Goal: Transaction & Acquisition: Purchase product/service

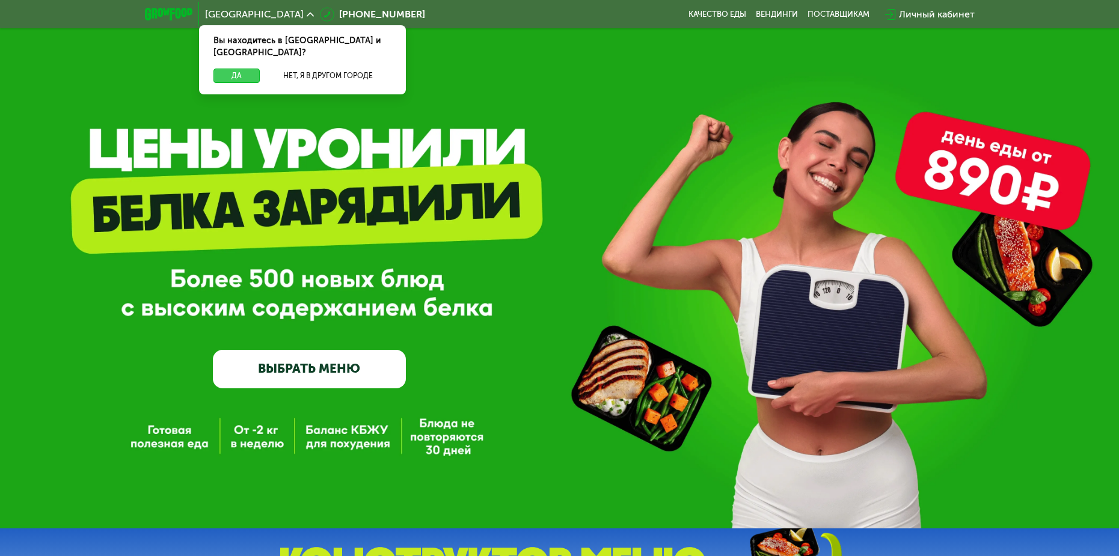
click at [239, 69] on button "Да" at bounding box center [237, 76] width 46 height 14
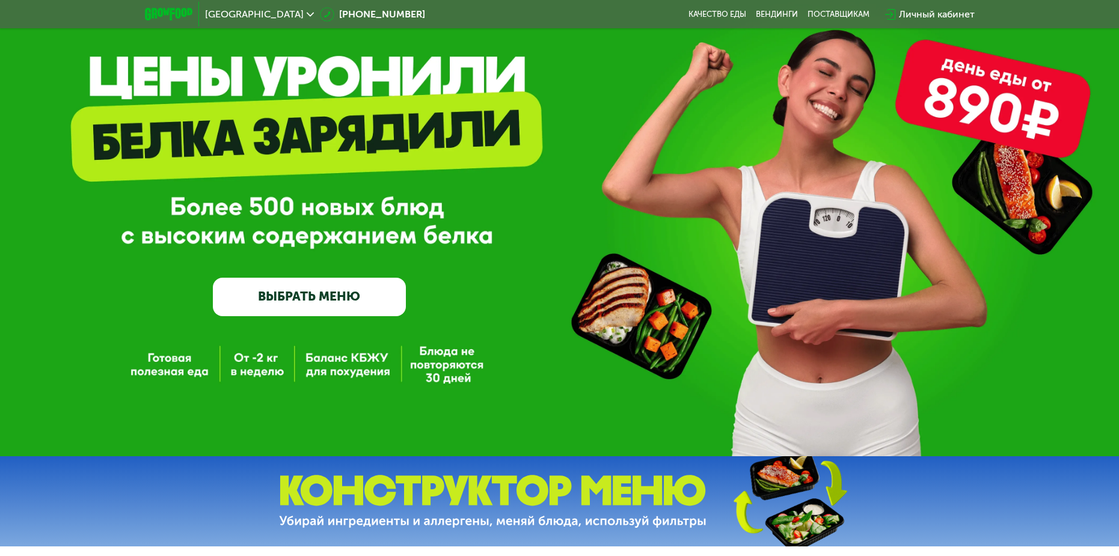
scroll to position [120, 0]
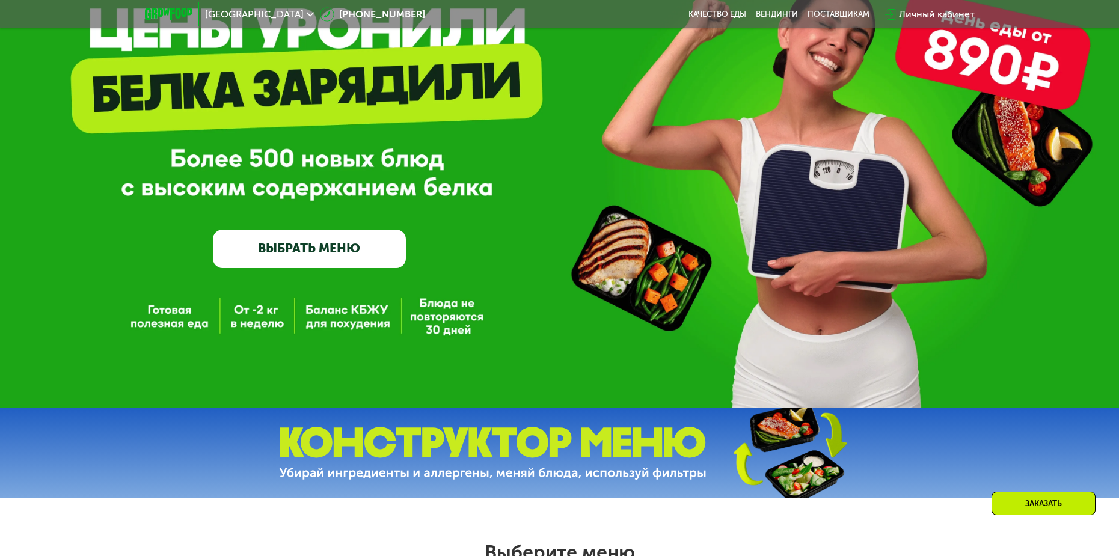
click at [386, 250] on link "ВЫБРАТЬ МЕНЮ" at bounding box center [310, 249] width 194 height 39
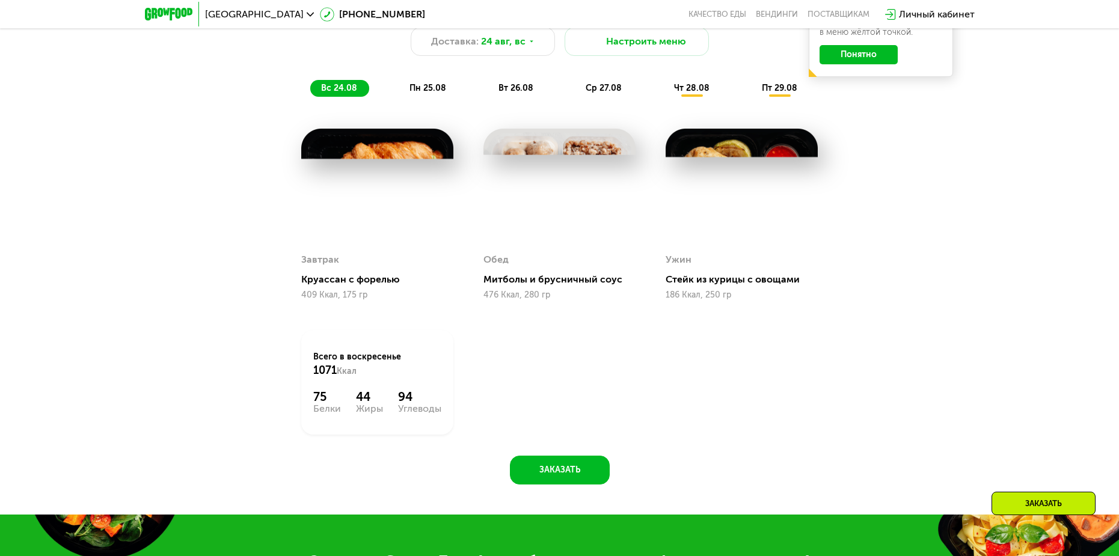
scroll to position [817, 0]
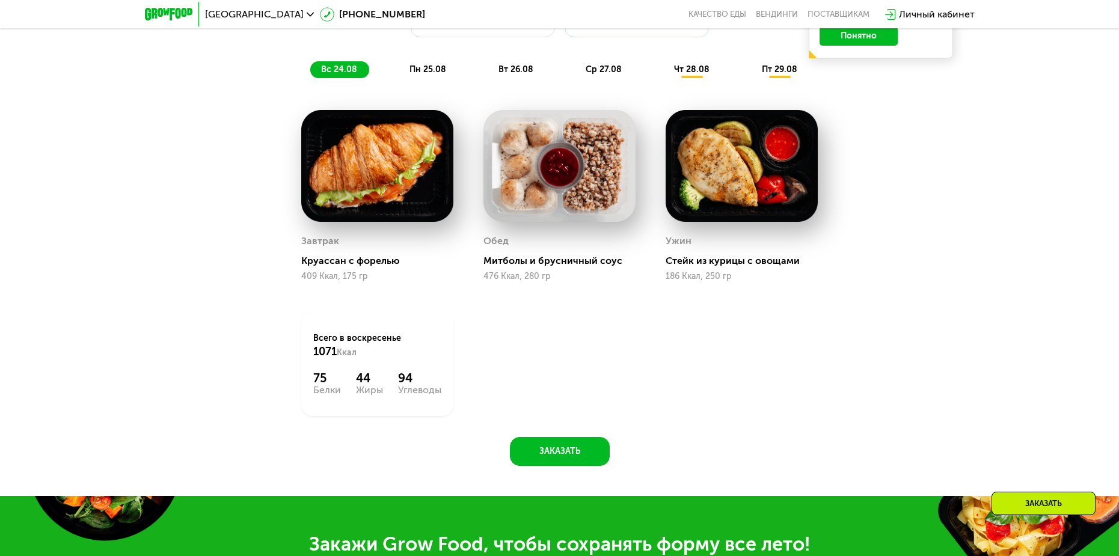
click at [361, 196] on img at bounding box center [377, 166] width 152 height 112
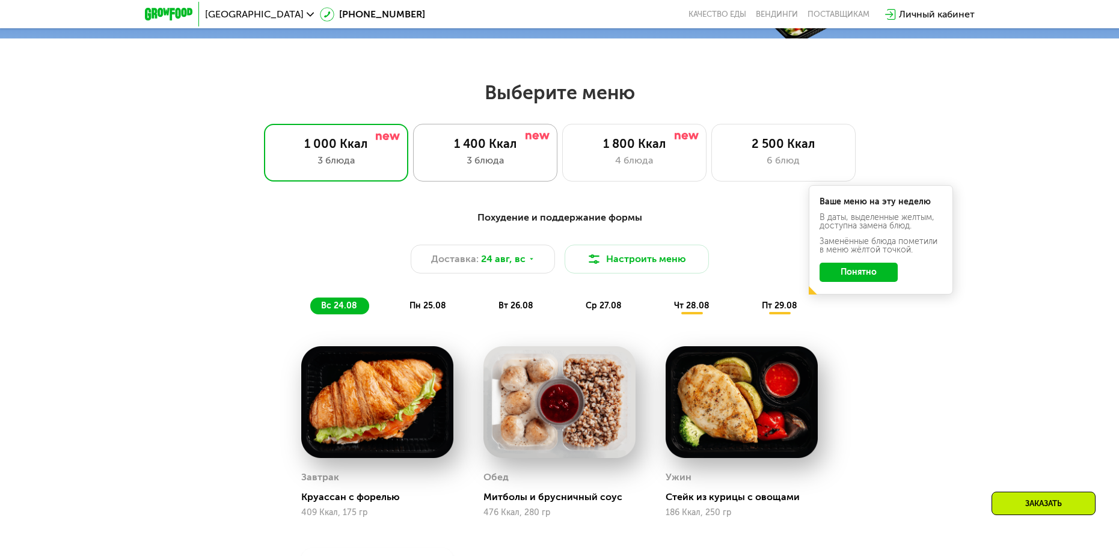
scroll to position [576, 0]
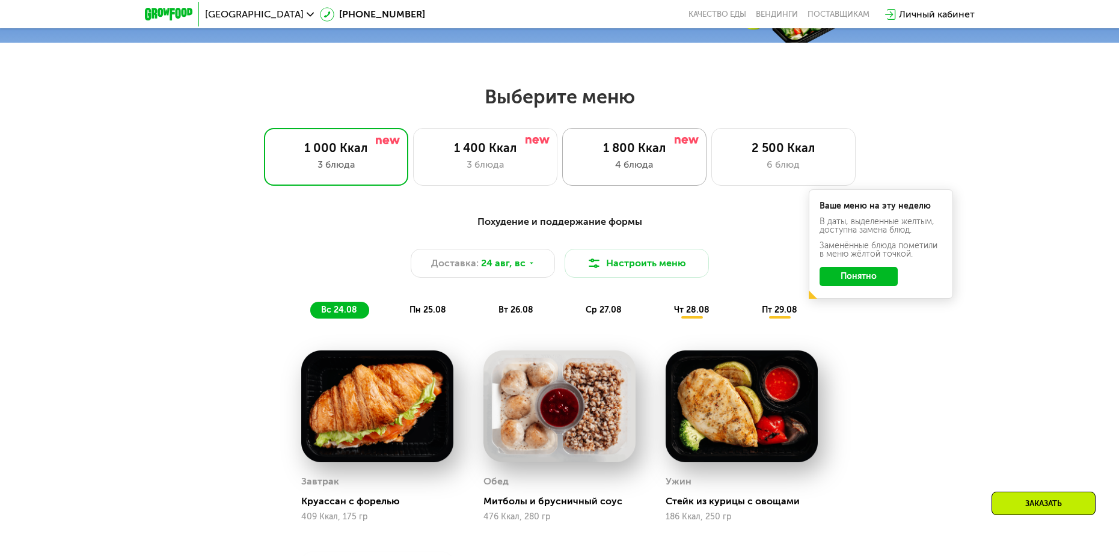
click at [639, 172] on div "4 блюда" at bounding box center [634, 165] width 119 height 14
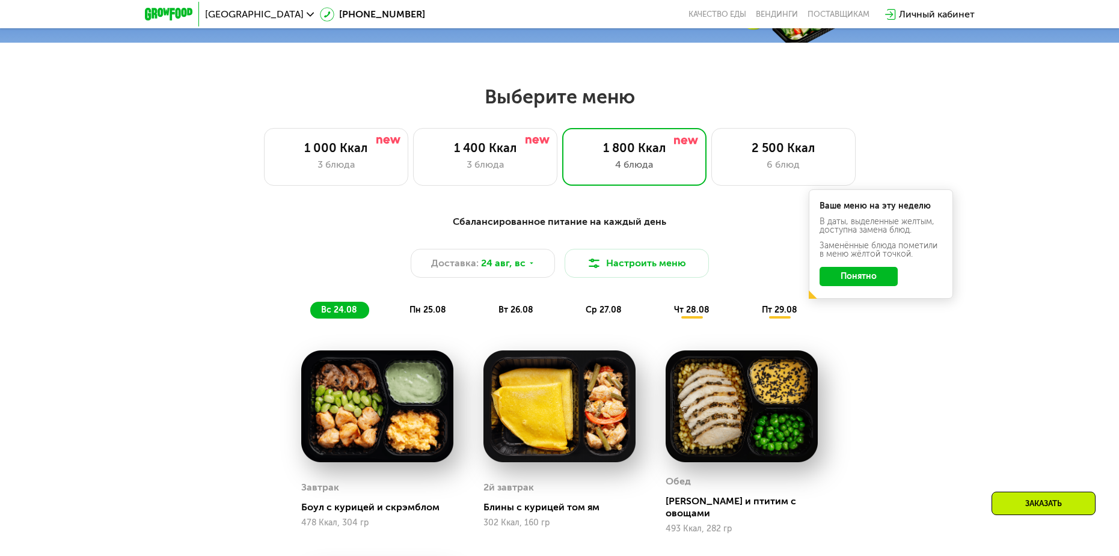
click at [866, 281] on button "Понятно" at bounding box center [859, 276] width 78 height 19
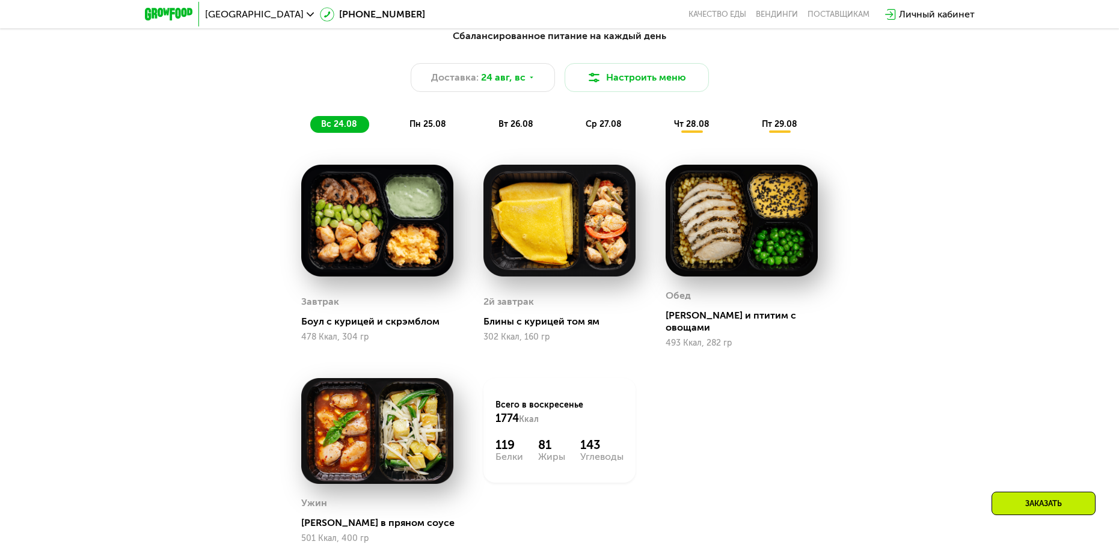
scroll to position [697, 0]
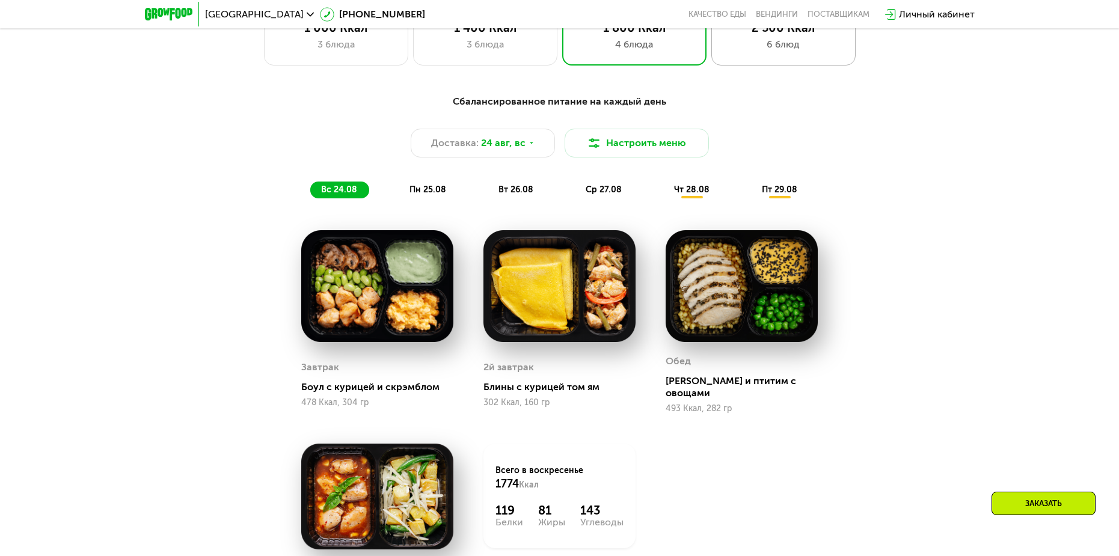
click at [800, 52] on div "6 блюд" at bounding box center [783, 44] width 119 height 14
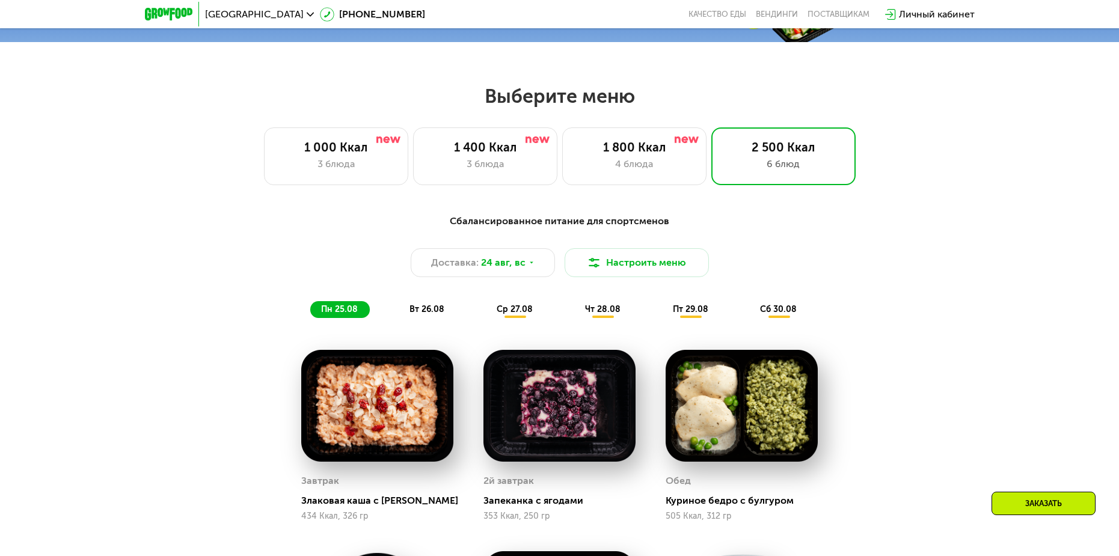
scroll to position [576, 0]
click at [712, 183] on div "1 800 Ккал 4 блюда" at bounding box center [784, 157] width 144 height 58
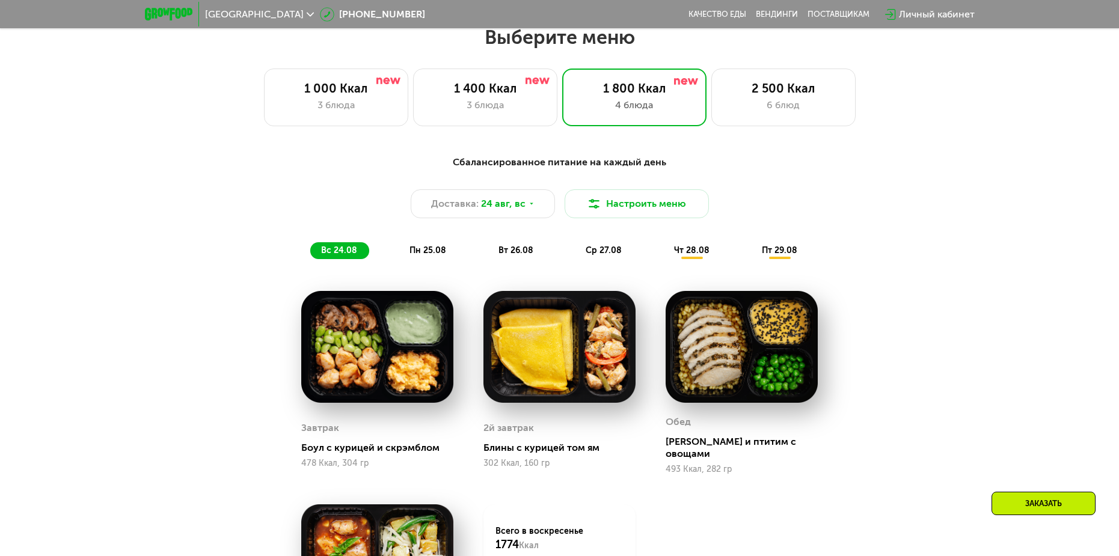
scroll to position [636, 0]
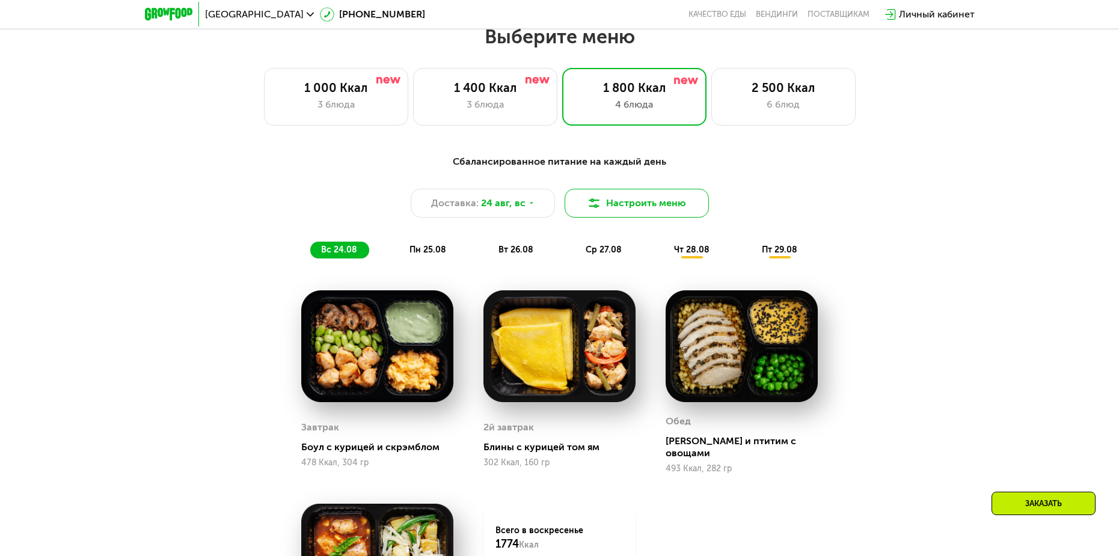
click at [663, 212] on button "Настроить меню" at bounding box center [637, 203] width 144 height 29
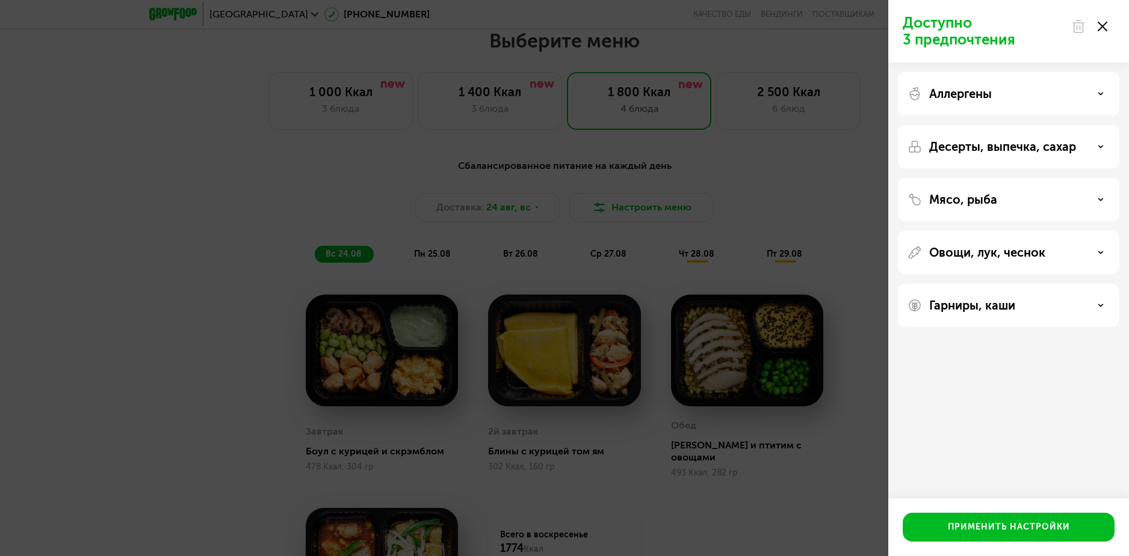
click at [788, 186] on div "Доступно 3 предпочтения Аллергены Десерты, выпечка, сахар Мясо, рыба Овощи, лук…" at bounding box center [564, 278] width 1129 height 556
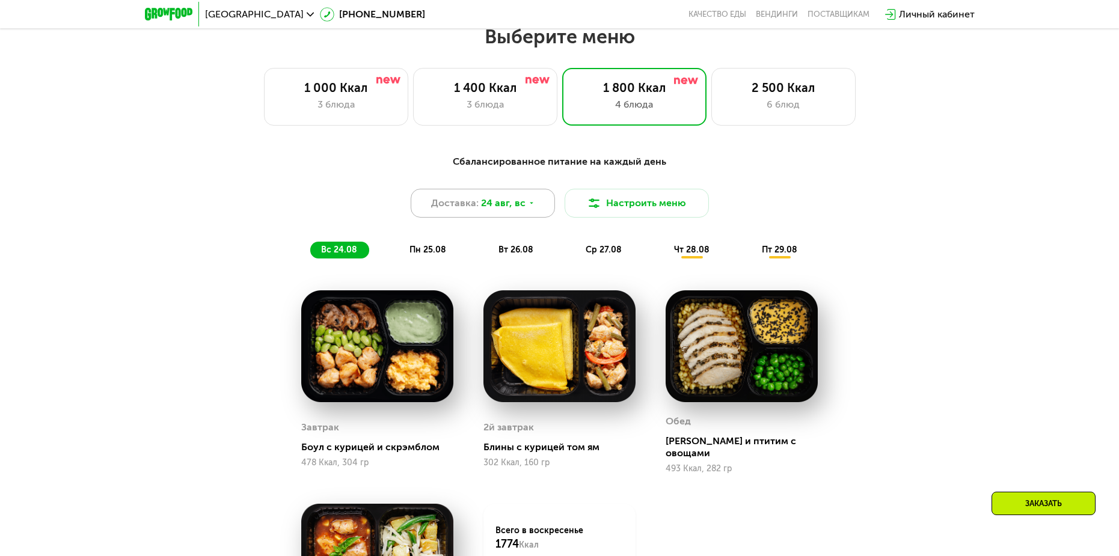
click at [517, 206] on span "24 авг, вс" at bounding box center [503, 203] width 45 height 14
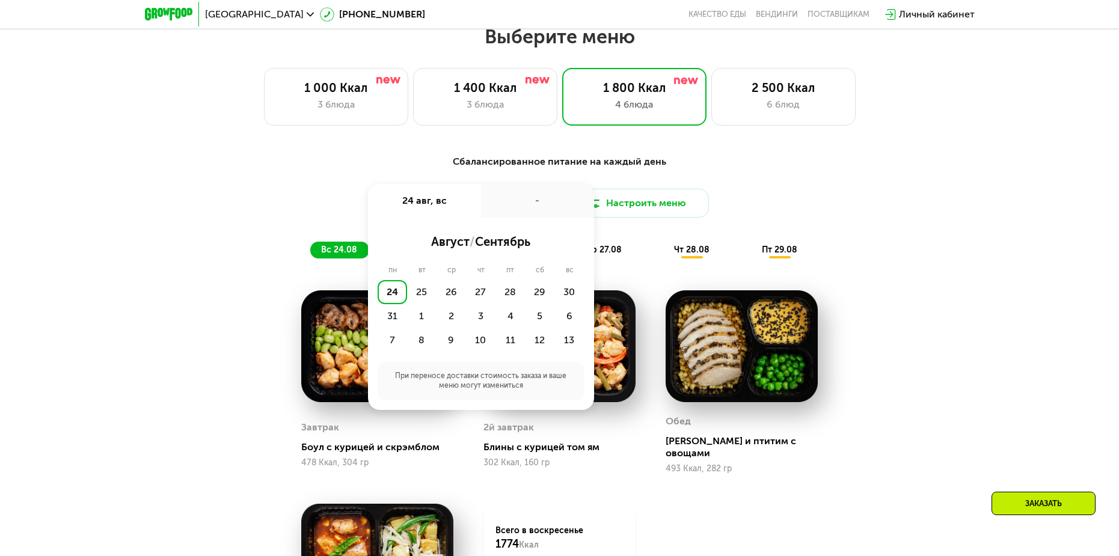
click at [517, 206] on div "-" at bounding box center [537, 201] width 113 height 34
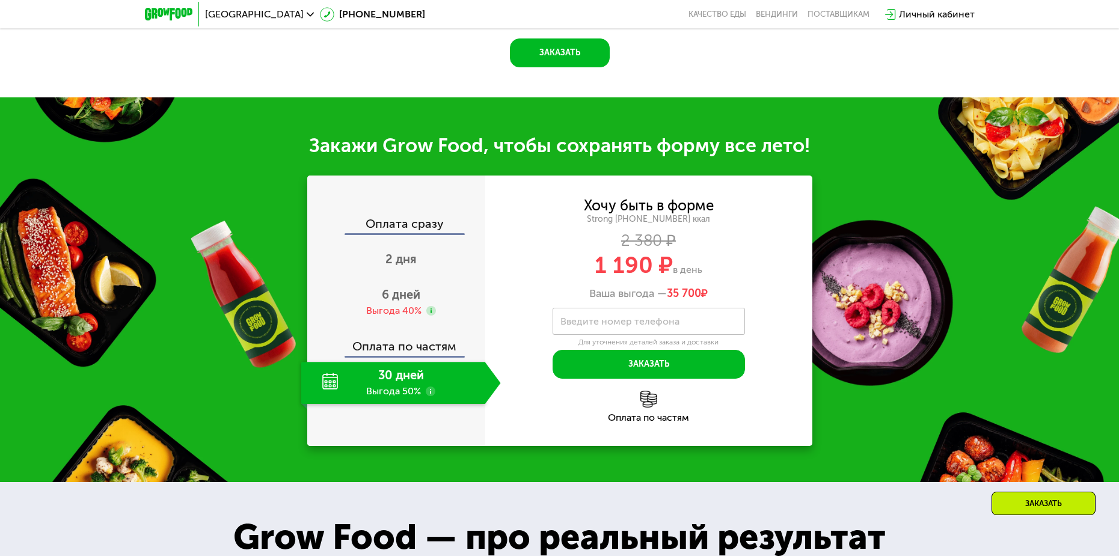
scroll to position [1298, 0]
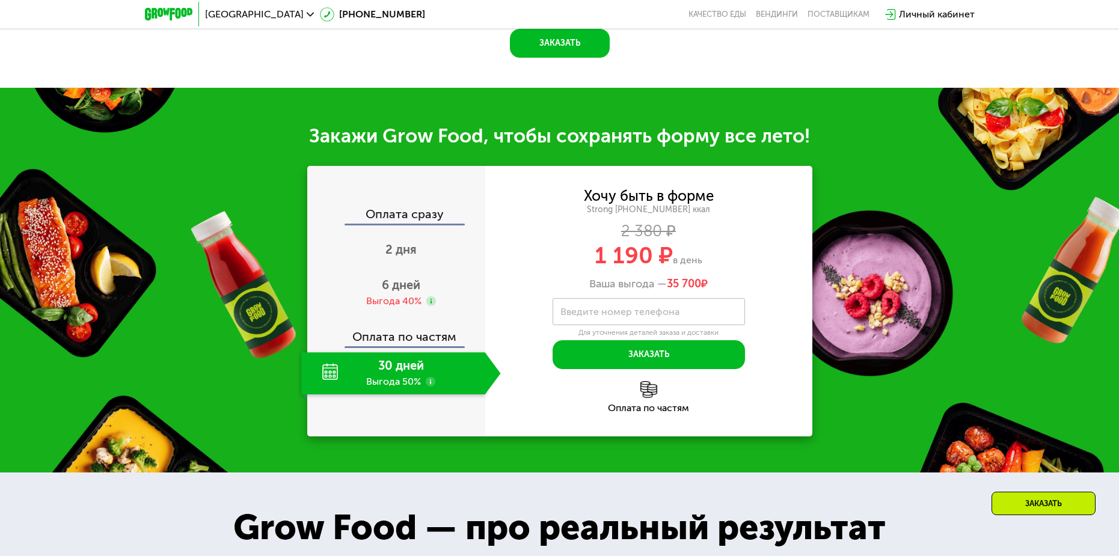
click at [402, 368] on div "30 дней Выгода 50%" at bounding box center [393, 374] width 184 height 42
click at [431, 361] on div "30 дней Выгода 50%" at bounding box center [393, 374] width 184 height 42
click at [405, 278] on span "6 дней" at bounding box center [401, 285] width 38 height 14
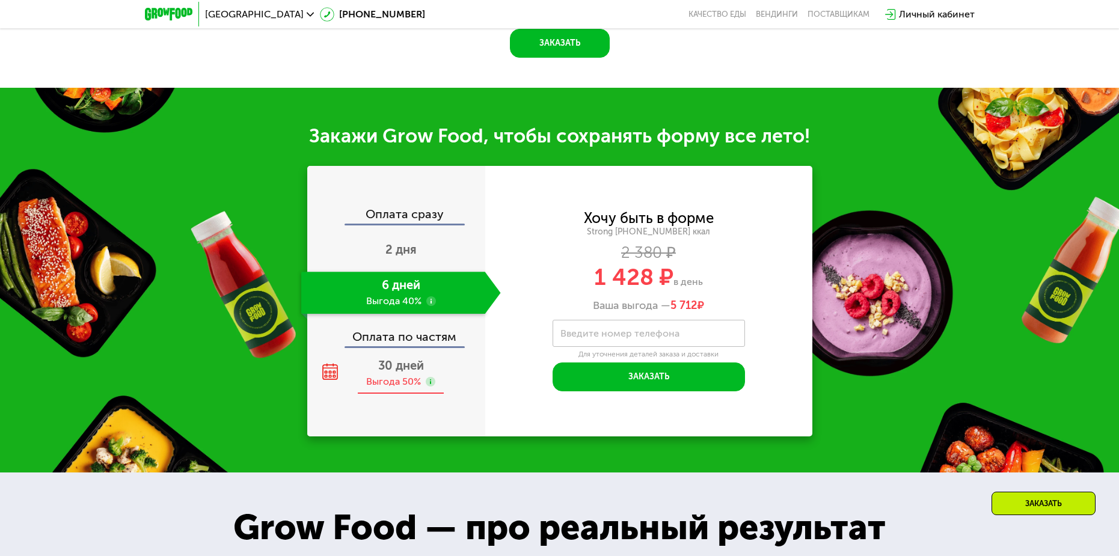
click at [422, 359] on span "30 дней" at bounding box center [401, 366] width 46 height 14
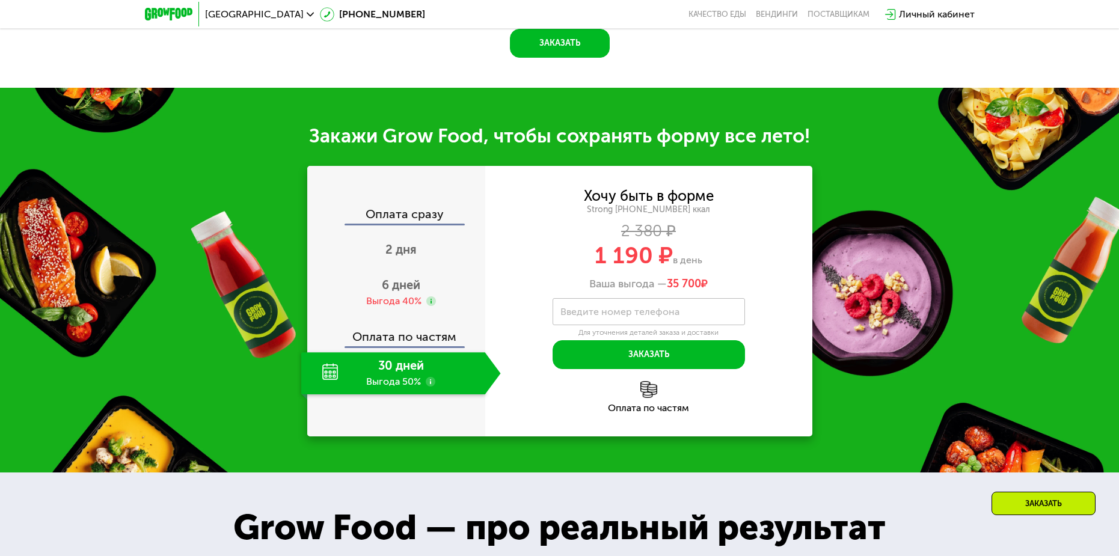
click at [619, 309] on label "Введите номер телефона" at bounding box center [620, 312] width 119 height 7
click at [619, 305] on input "Введите номер телефона" at bounding box center [649, 311] width 192 height 27
drag, startPoint x: 667, startPoint y: 275, endPoint x: 713, endPoint y: 274, distance: 46.3
click at [704, 278] on div "Ваша выгода — 35 700 ₽" at bounding box center [648, 284] width 327 height 13
click at [733, 278] on div "Ваша выгода — 35 700 ₽" at bounding box center [648, 284] width 327 height 13
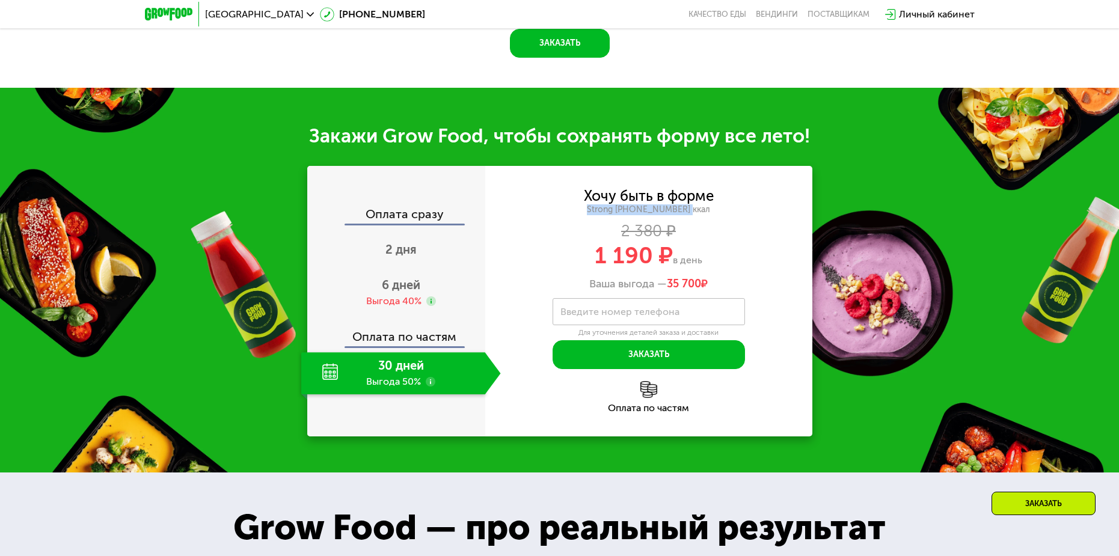
drag, startPoint x: 693, startPoint y: 202, endPoint x: 600, endPoint y: 203, distance: 93.2
click at [600, 205] on div "Strong [PHONE_NUMBER] ккал" at bounding box center [648, 210] width 327 height 11
drag, startPoint x: 590, startPoint y: 188, endPoint x: 718, endPoint y: 187, distance: 128.7
click at [718, 189] on div "Хочу быть в форме Strong [PHONE_NUMBER] ккал 2 380 ₽ 1 190 ₽ в день Ваша выгода…" at bounding box center [648, 239] width 327 height 101
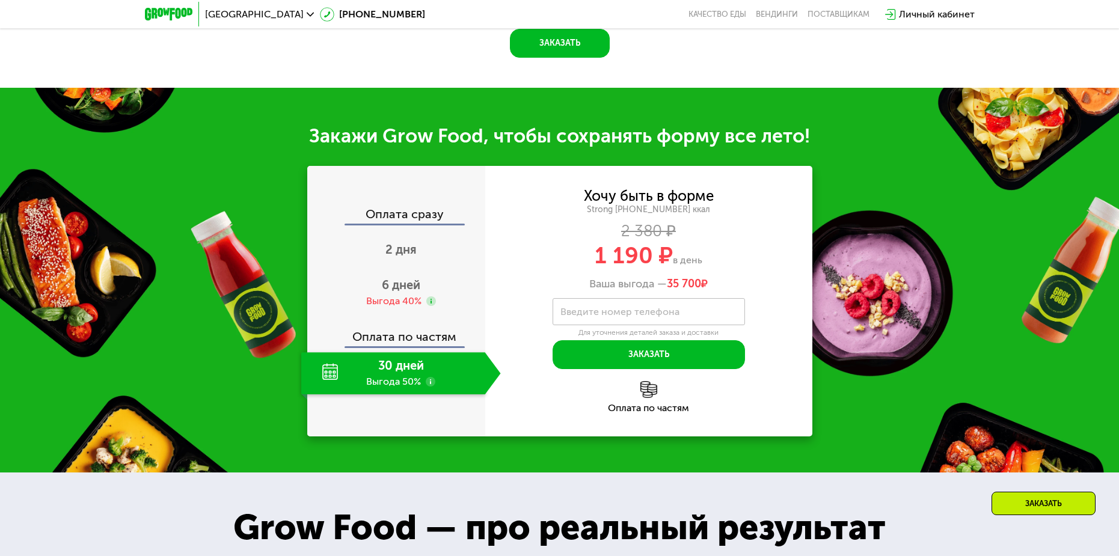
click at [745, 205] on div "Strong [PHONE_NUMBER] ккал" at bounding box center [648, 210] width 327 height 11
drag, startPoint x: 670, startPoint y: 274, endPoint x: 726, endPoint y: 269, distance: 56.1
click at [714, 278] on div "Ваша выгода — 35 700 ₽" at bounding box center [648, 284] width 327 height 13
click at [726, 278] on div "Ваша выгода — 35 700 ₽" at bounding box center [648, 284] width 327 height 13
click at [662, 278] on div "Ваша выгода — 35 700 ₽" at bounding box center [648, 284] width 327 height 13
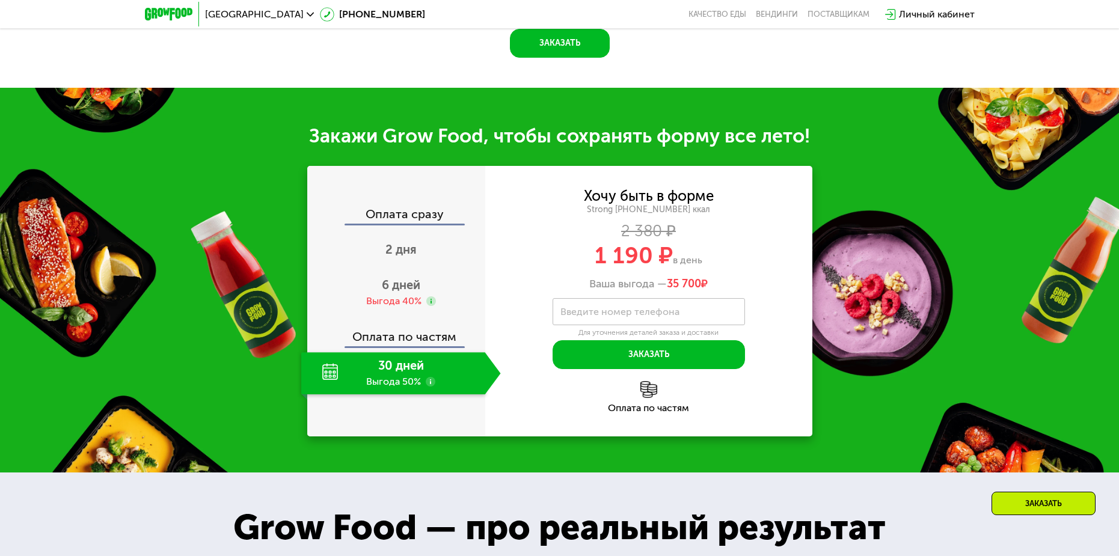
click at [756, 278] on div "Ваша выгода — 35 700 ₽" at bounding box center [648, 284] width 327 height 13
click at [397, 278] on span "6 дней" at bounding box center [401, 285] width 38 height 14
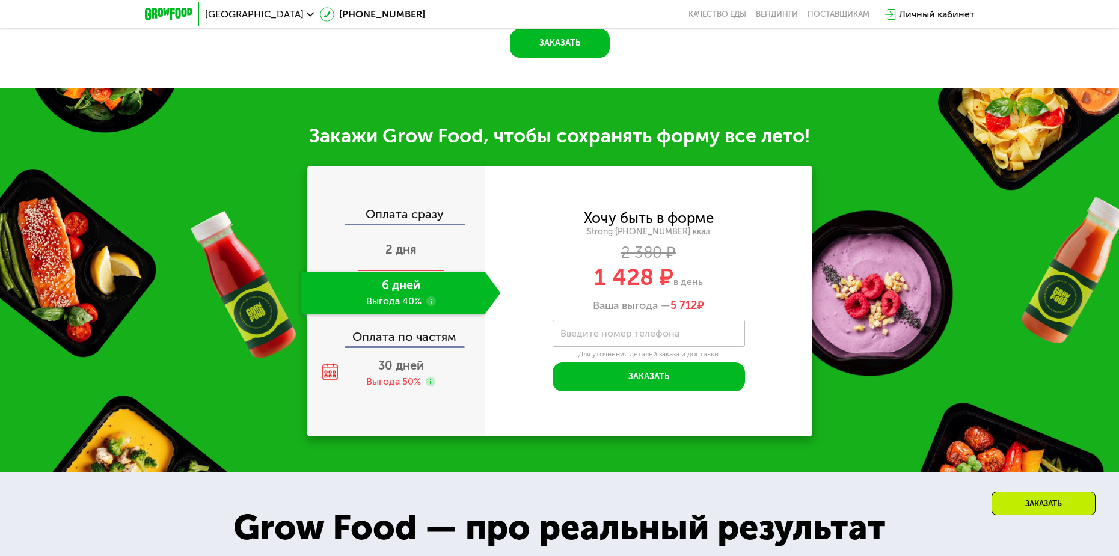
click at [408, 248] on span "2 дня" at bounding box center [401, 249] width 31 height 14
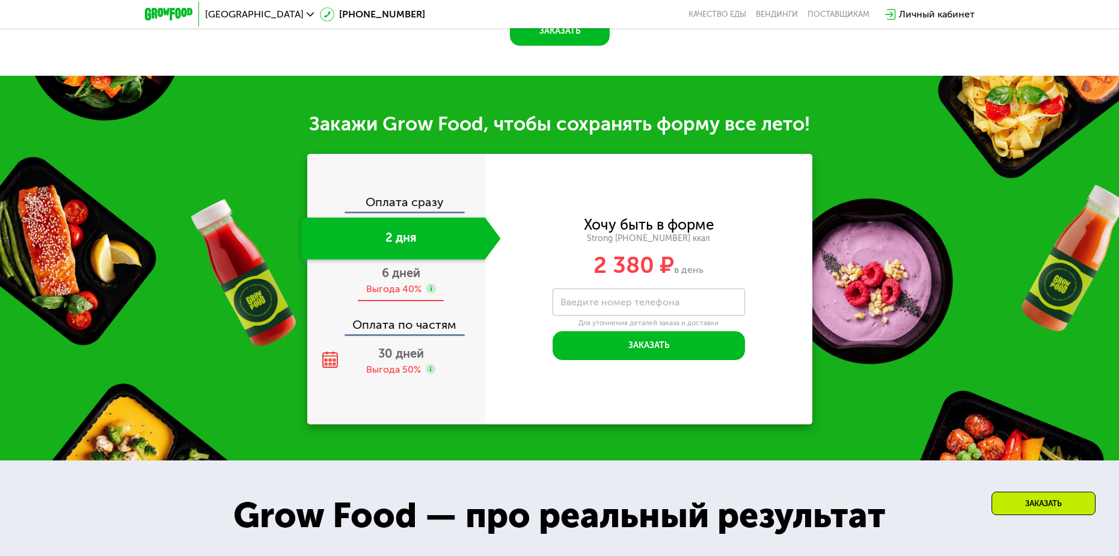
scroll to position [1305, 0]
click at [411, 280] on span "6 дней" at bounding box center [401, 273] width 38 height 14
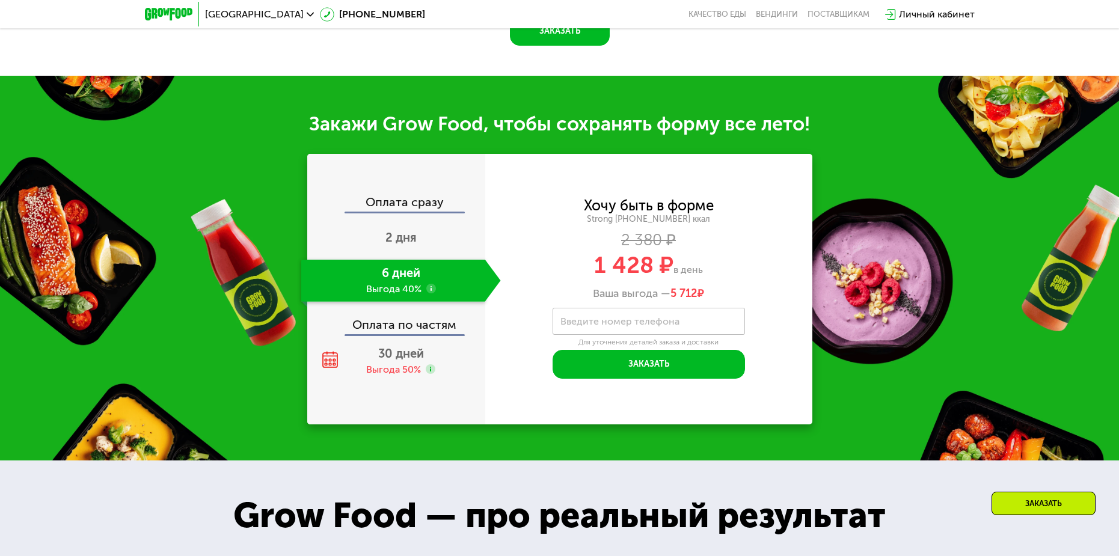
click at [415, 334] on div "Оплата по частям" at bounding box center [397, 321] width 177 height 28
click at [405, 353] on span "30 дней" at bounding box center [401, 353] width 46 height 14
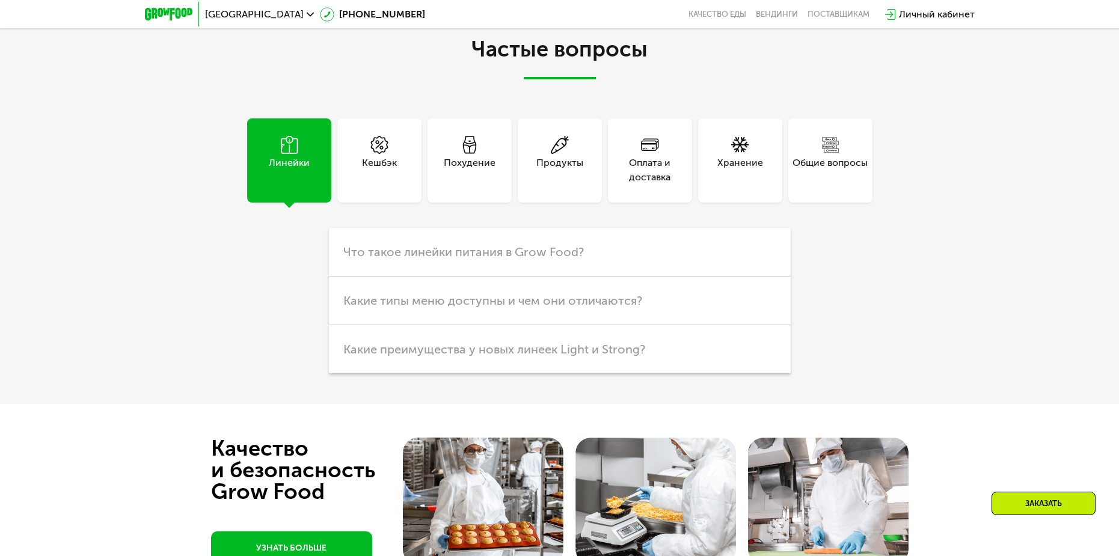
scroll to position [3230, 0]
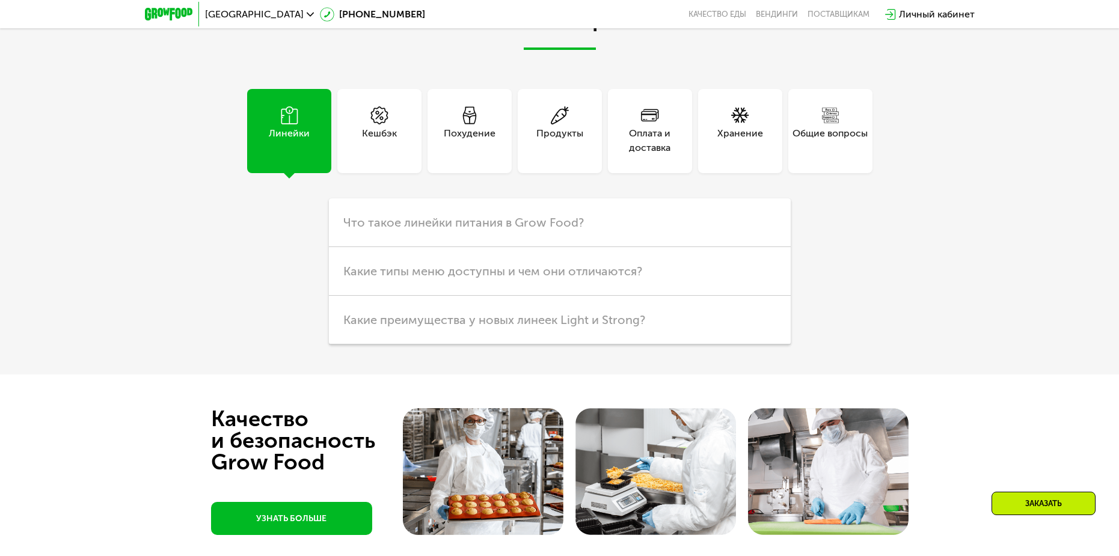
click at [644, 128] on div "Оплата и доставка" at bounding box center [650, 140] width 84 height 29
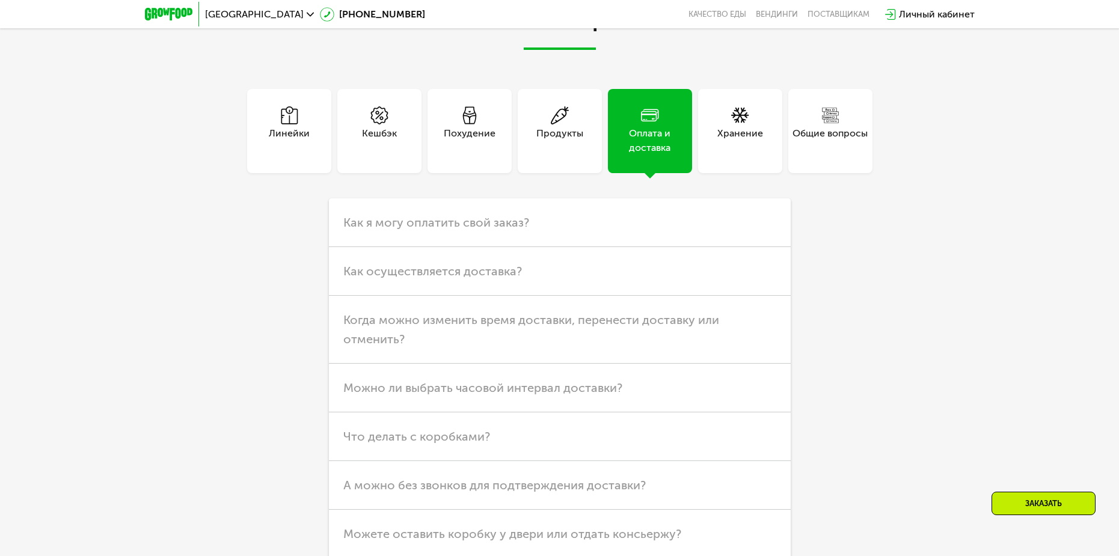
click at [766, 128] on div "Хранение" at bounding box center [740, 131] width 84 height 84
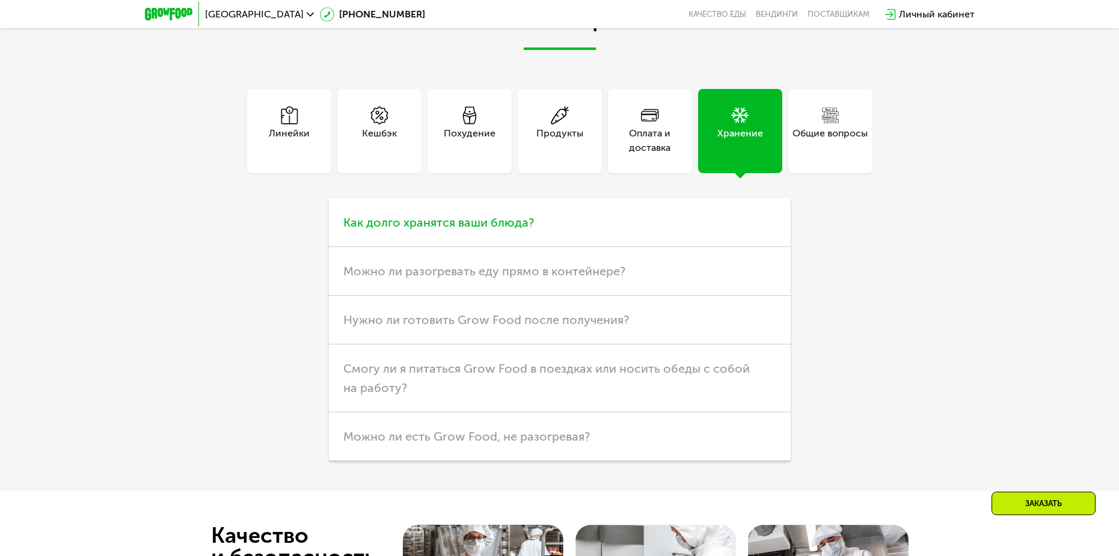
click at [425, 230] on span "Как долго хранятся ваши блюда?" at bounding box center [438, 222] width 191 height 14
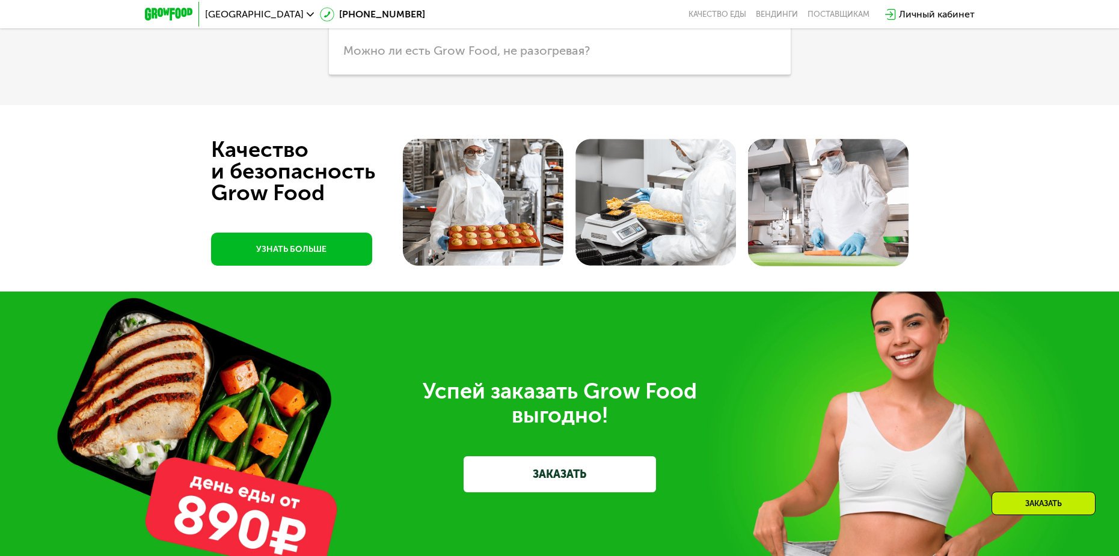
scroll to position [4012, 0]
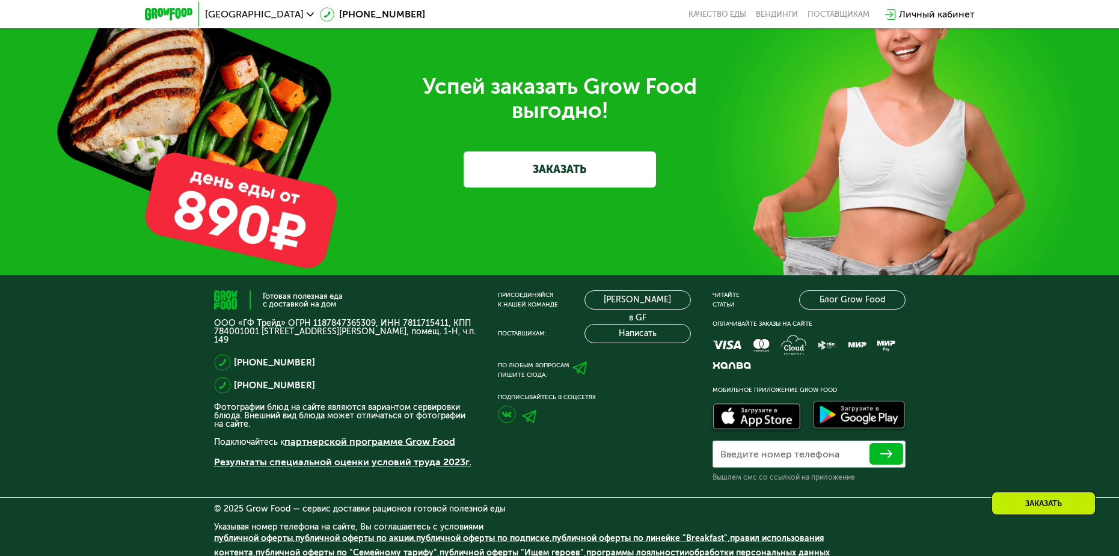
click at [570, 158] on link "ЗАКАЗАТЬ" at bounding box center [560, 170] width 192 height 36
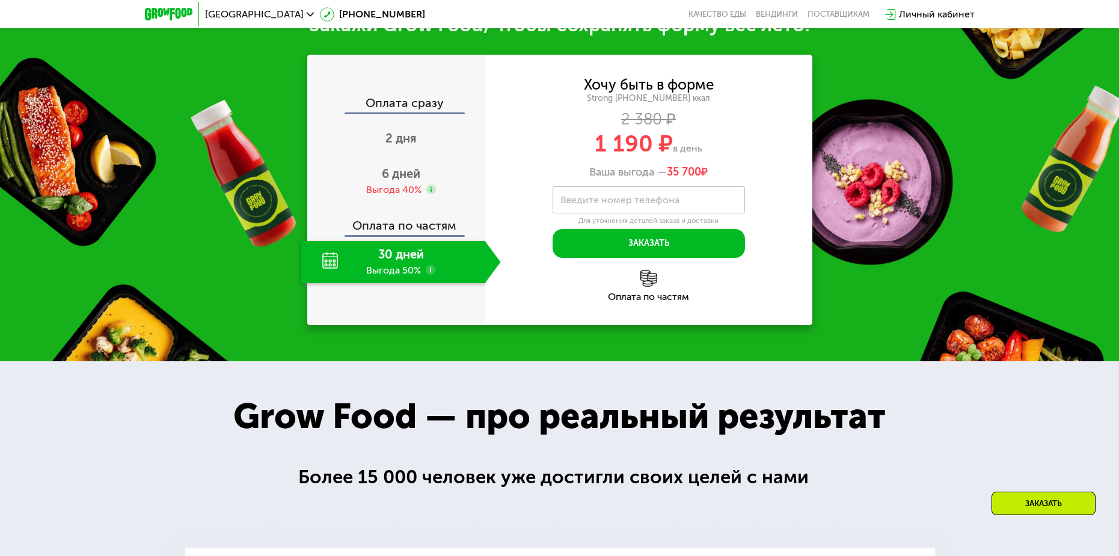
scroll to position [1357, 0]
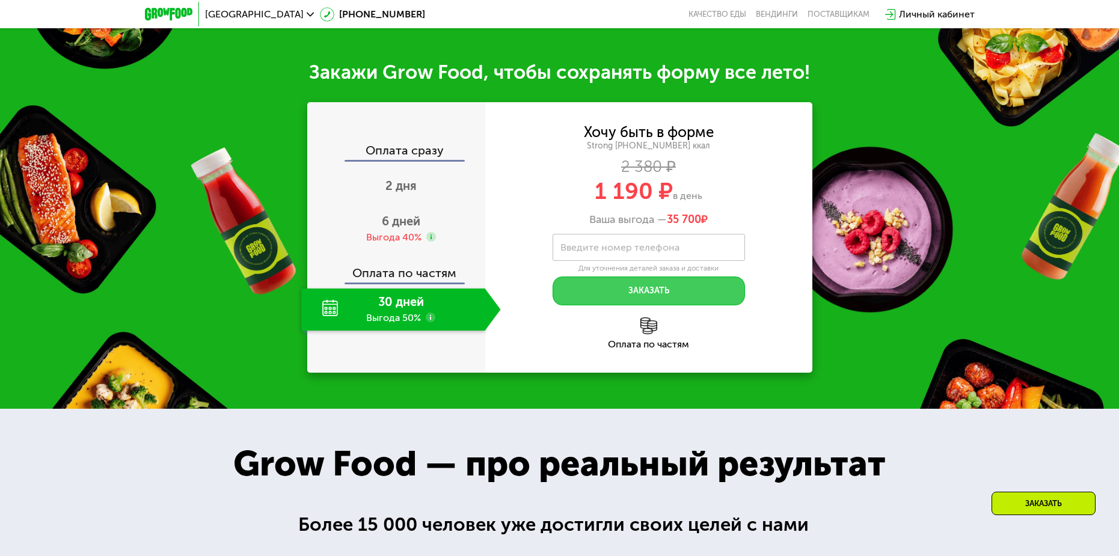
click at [635, 294] on button "Заказать" at bounding box center [649, 291] width 192 height 29
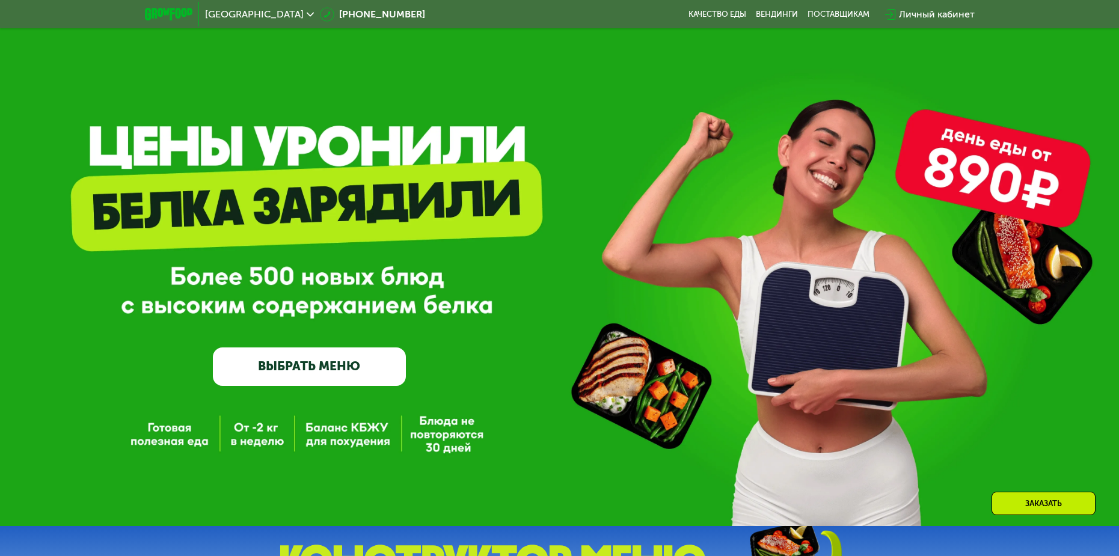
scroll to position [0, 0]
